Goal: Information Seeking & Learning: Find specific fact

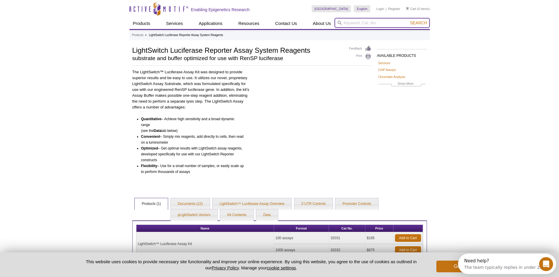
click at [344, 22] on input "search" at bounding box center [381, 23] width 95 height 10
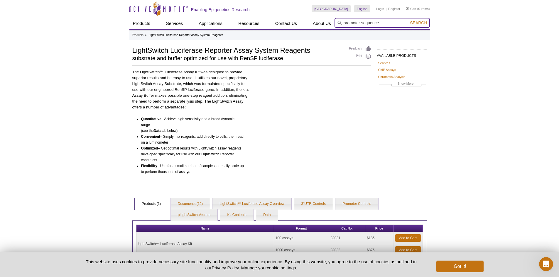
type input "promoter sequence"
click at [408, 20] on button "Search" at bounding box center [418, 22] width 21 height 5
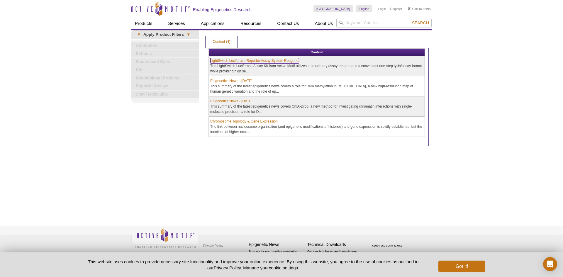
click at [260, 62] on link "LightSwitch Luciferase Reporter Assay System Reagents" at bounding box center [254, 60] width 89 height 5
click at [268, 61] on link "LightSwitch Luciferase Reporter Assay System Reagents" at bounding box center [254, 60] width 89 height 5
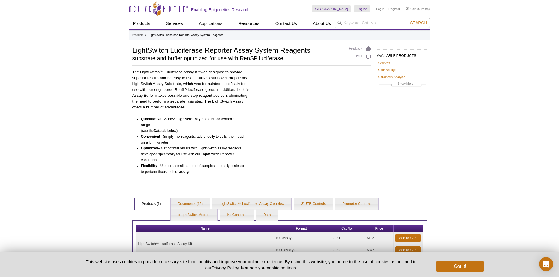
click at [265, 62] on div "LightSwitch Luciferase Reporter Assay System Reagents substrate and buffer opti…" at bounding box center [237, 54] width 211 height 18
click at [415, 181] on div "AVAILABLE PRODUCTS Services ChIP Assays Chromatin Analysis Antibodies Recombina…" at bounding box center [279, 155] width 300 height 220
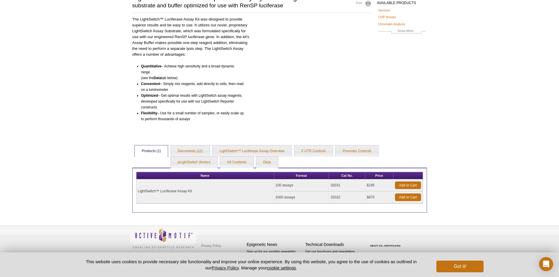
click at [291, 208] on div "Name Format Cat No. Price LightSwitch™ Luciferase Assay Kit 100 assays 32031 $1…" at bounding box center [279, 190] width 295 height 45
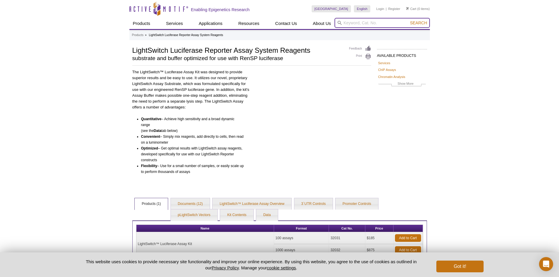
click at [353, 23] on input "search" at bounding box center [381, 23] width 95 height 10
type input "il10 promoter"
click at [420, 22] on span "Search" at bounding box center [418, 23] width 17 height 5
